Goal: Book appointment/travel/reservation

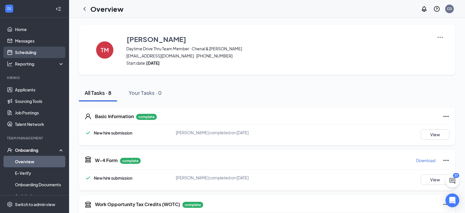
click at [24, 52] on link "Scheduling" at bounding box center [39, 53] width 49 height 12
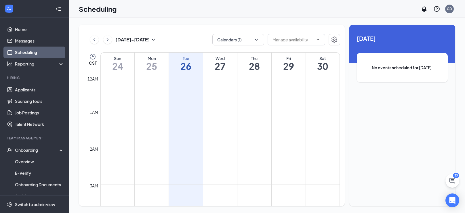
scroll to position [283, 0]
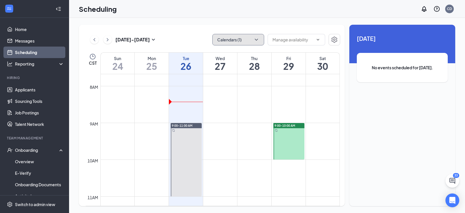
click at [243, 39] on button "Calendars (1)" at bounding box center [238, 40] width 52 height 12
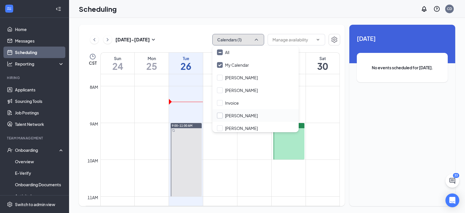
scroll to position [15, 0]
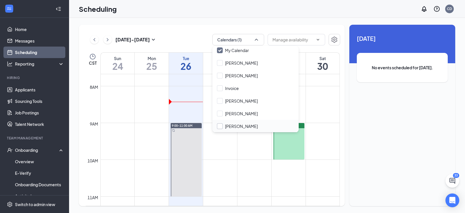
click at [222, 126] on input "[PERSON_NAME]" at bounding box center [237, 127] width 41 height 6
checkbox input "true"
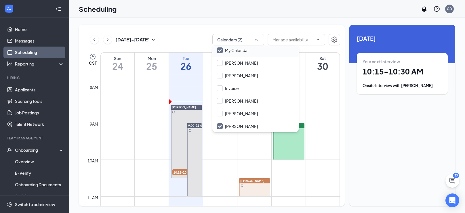
click at [221, 48] on input "My Calendar" at bounding box center [233, 51] width 32 height 6
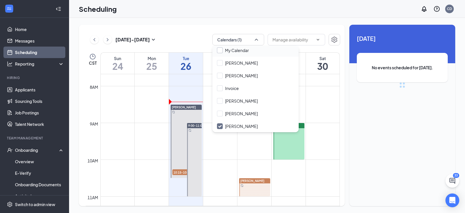
checkbox input "false"
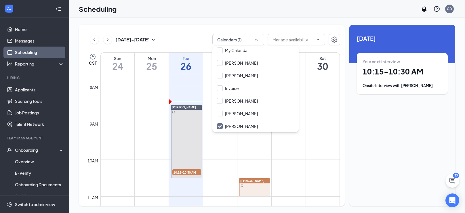
click at [199, 19] on div "[DATE] - [DATE] Calendars (1) CST Sun 24 Mon 25 Tue 26 Wed 27 Thu 28 Fri 29 Sat…" at bounding box center [267, 115] width 396 height 195
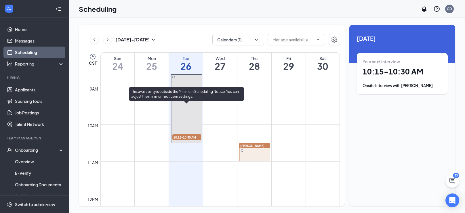
scroll to position [324, 0]
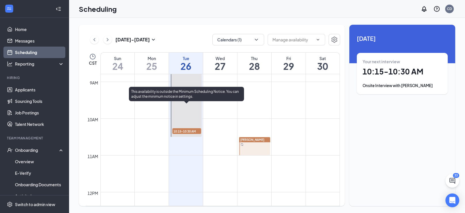
click at [184, 133] on span "10:15-10:30 AM" at bounding box center [186, 131] width 29 height 6
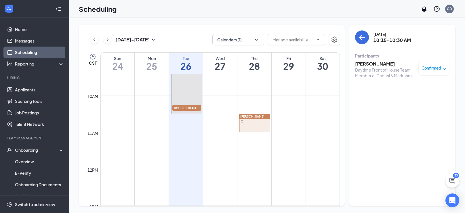
scroll to position [346, 0]
